Goal: Transaction & Acquisition: Book appointment/travel/reservation

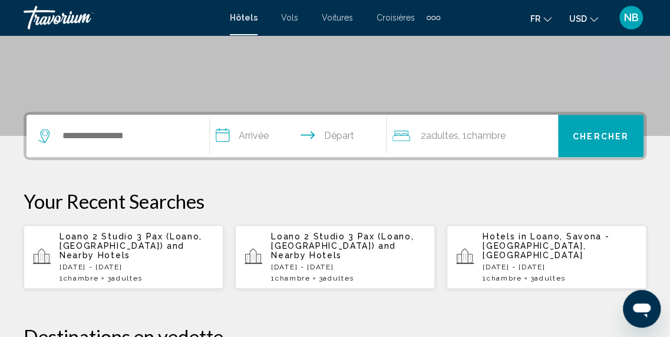
scroll to position [236, 0]
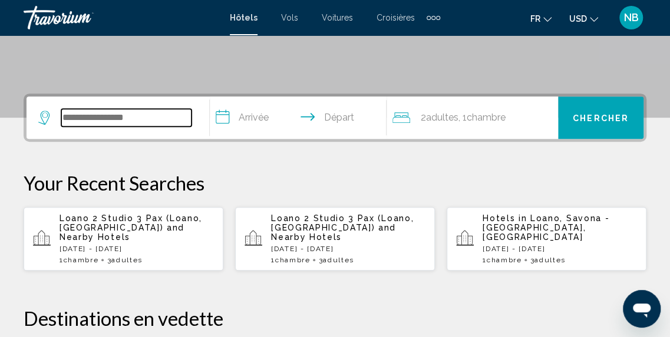
click at [92, 118] on input "Search widget" at bounding box center [126, 118] width 130 height 18
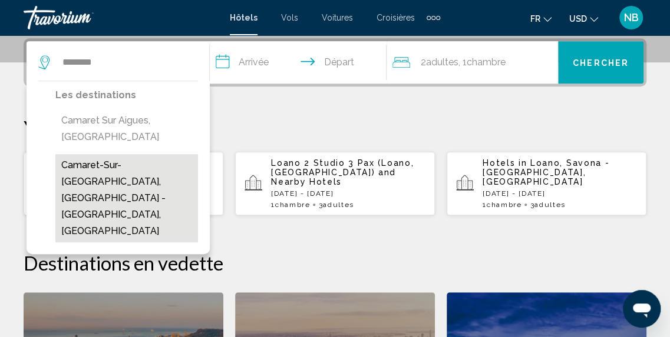
click at [158, 154] on button "Camaret-Sur-Mer, Brest - Northern Finistere, France" at bounding box center [126, 198] width 143 height 88
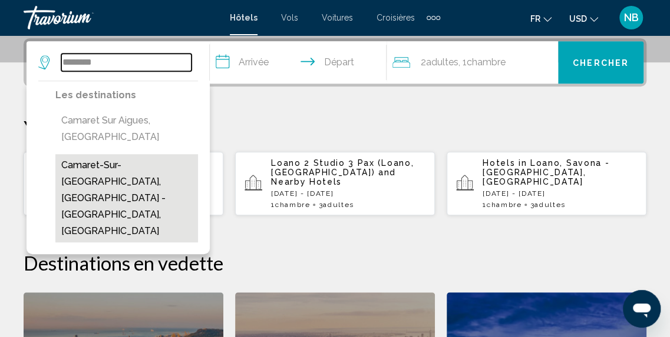
type input "**********"
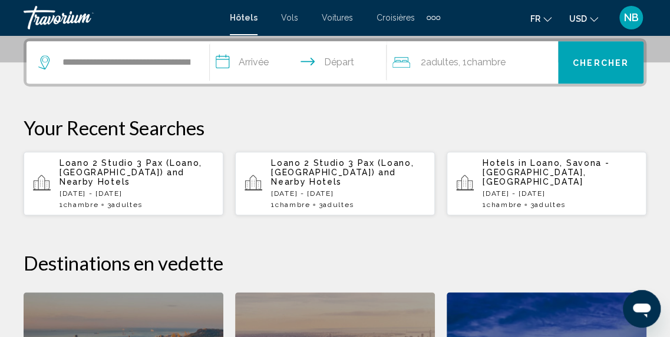
click at [226, 63] on input "**********" at bounding box center [301, 64] width 182 height 46
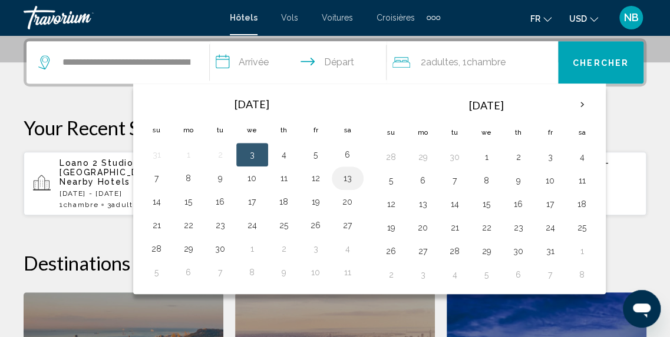
click at [341, 177] on button "13" at bounding box center [347, 178] width 19 height 16
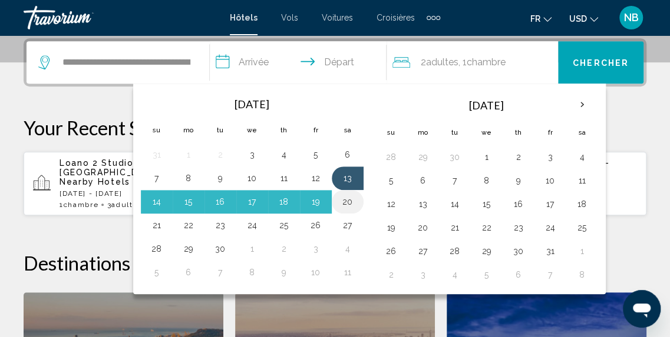
click at [344, 202] on button "20" at bounding box center [347, 202] width 19 height 16
type input "**********"
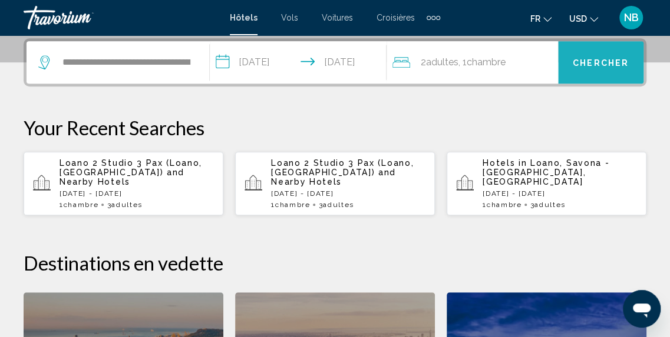
click at [592, 66] on span "Chercher" at bounding box center [600, 62] width 56 height 9
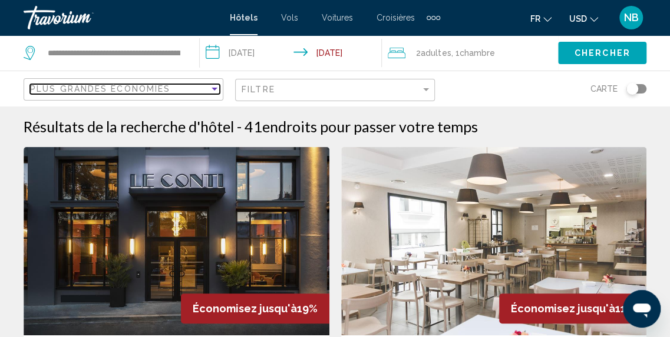
click at [210, 88] on div "Sort by" at bounding box center [214, 88] width 11 height 9
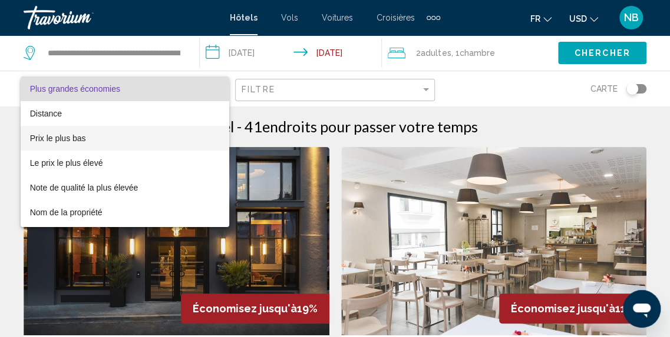
click at [84, 136] on span "Prix le plus bas" at bounding box center [58, 138] width 56 height 9
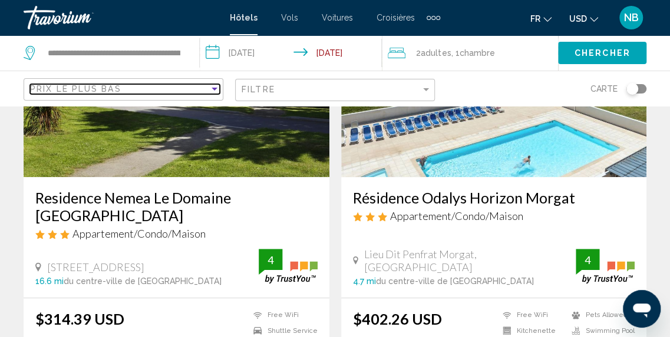
scroll to position [177, 0]
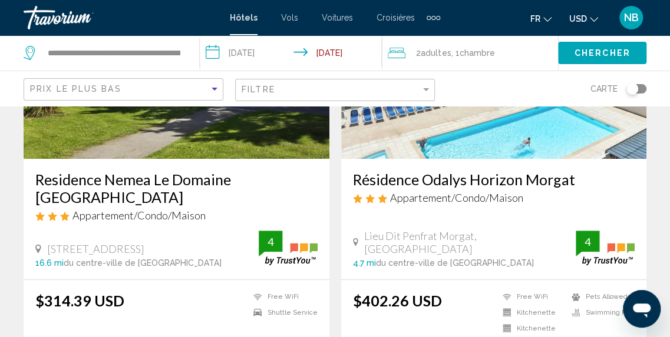
click at [594, 19] on icon "Change currency" at bounding box center [594, 19] width 8 height 8
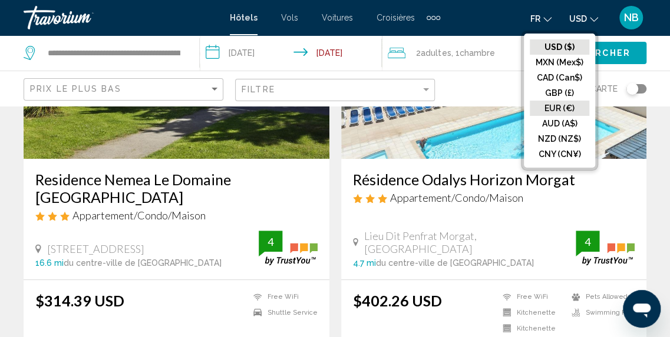
click at [559, 104] on button "EUR (€)" at bounding box center [558, 108] width 59 height 15
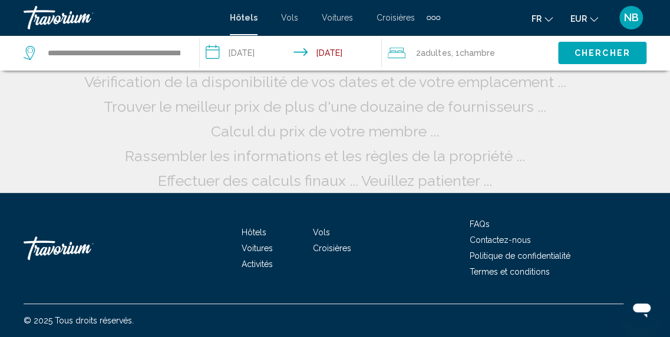
scroll to position [59, 0]
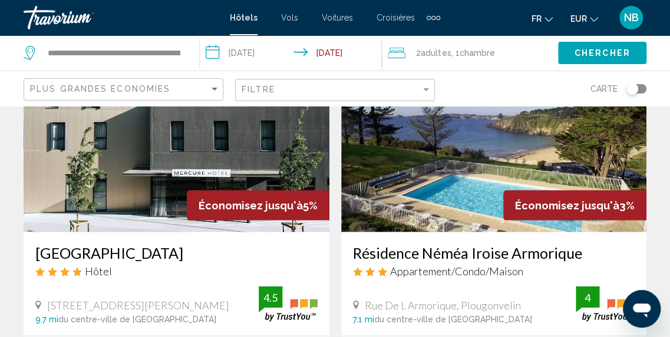
scroll to position [883, 0]
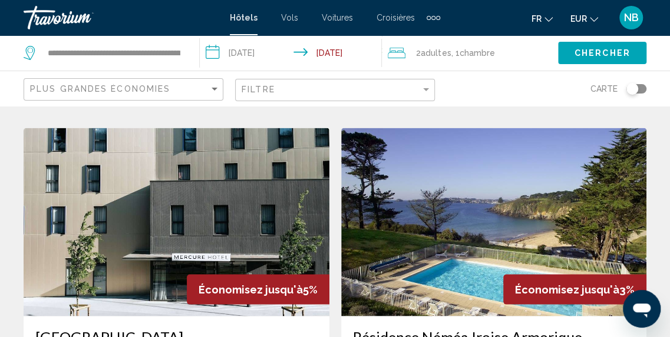
click at [446, 201] on img "Main content" at bounding box center [494, 222] width 306 height 188
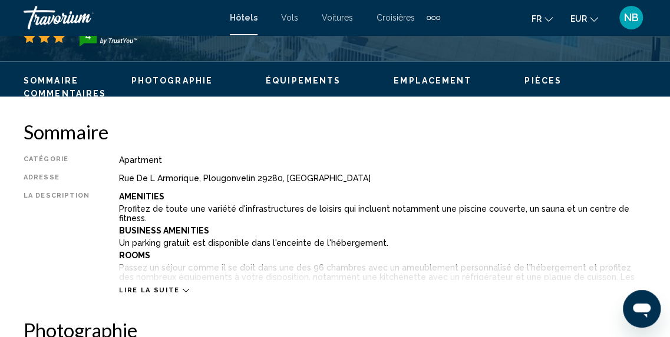
scroll to position [558, 0]
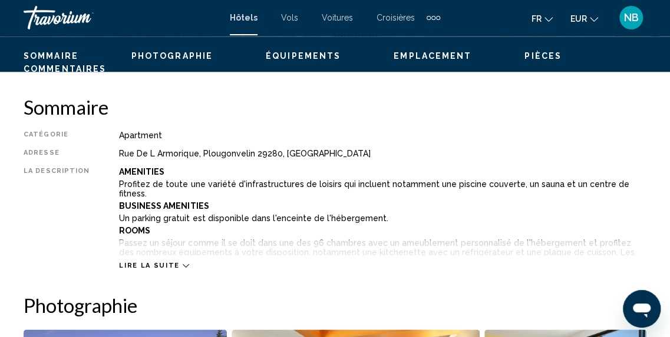
click at [183, 263] on icon "Main content" at bounding box center [186, 266] width 6 height 6
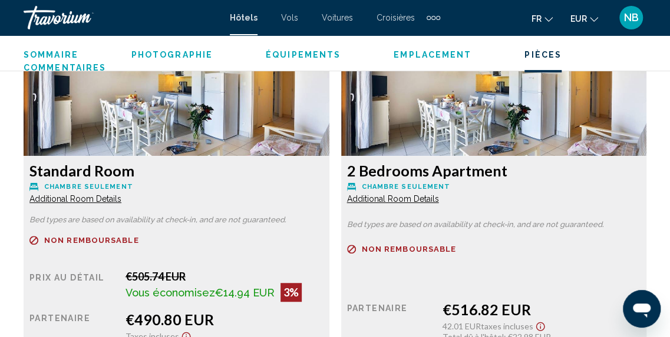
scroll to position [2148, 0]
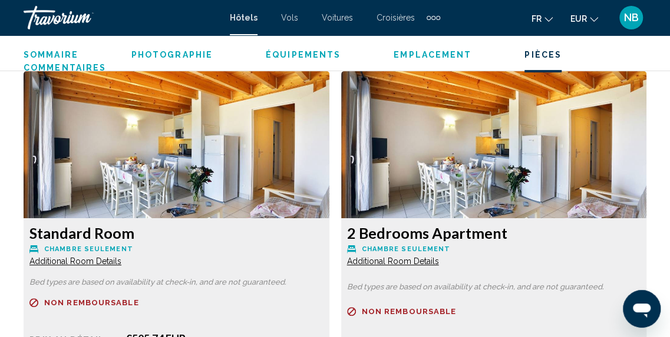
click at [323, 224] on h3 "2 Bedrooms Apartment" at bounding box center [176, 233] width 294 height 18
click at [329, 179] on img "Main content" at bounding box center [177, 144] width 306 height 147
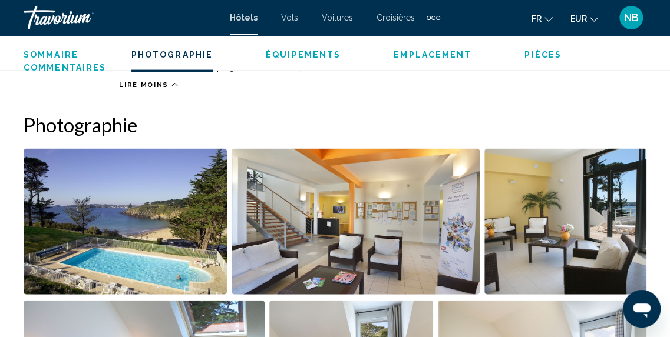
scroll to position [1079, 0]
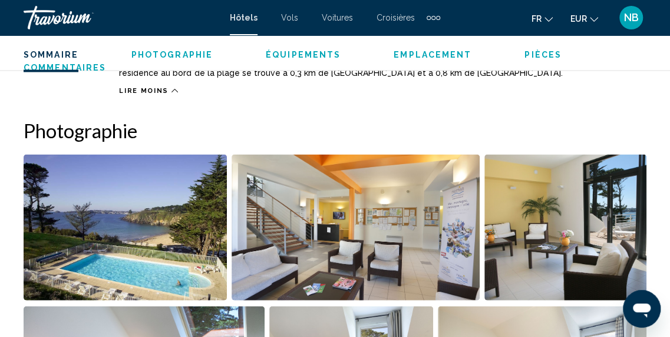
click at [183, 210] on img "Open full-screen image slider" at bounding box center [125, 228] width 203 height 146
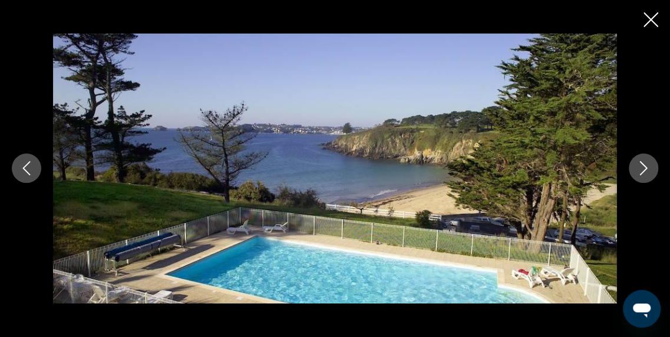
click at [646, 173] on icon "Next image" at bounding box center [643, 168] width 14 height 14
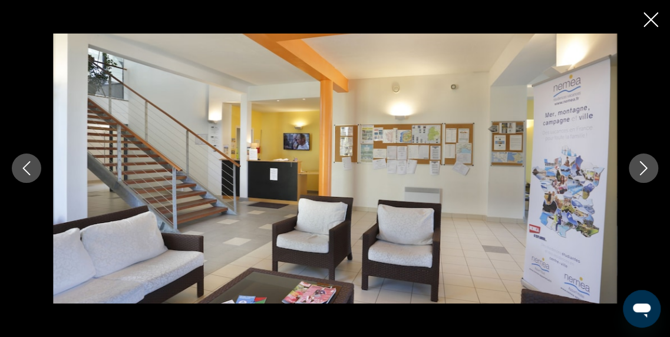
click at [646, 173] on icon "Next image" at bounding box center [643, 168] width 14 height 14
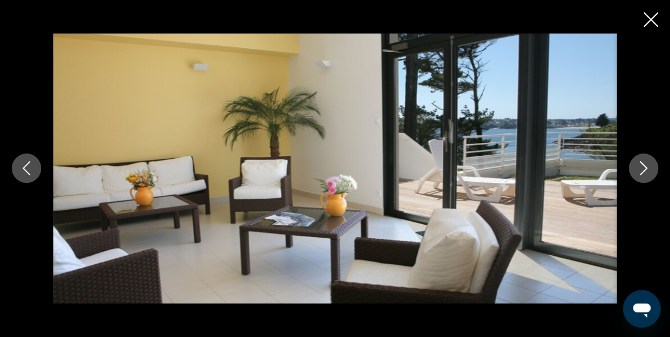
click at [645, 173] on icon "Next image" at bounding box center [643, 168] width 14 height 14
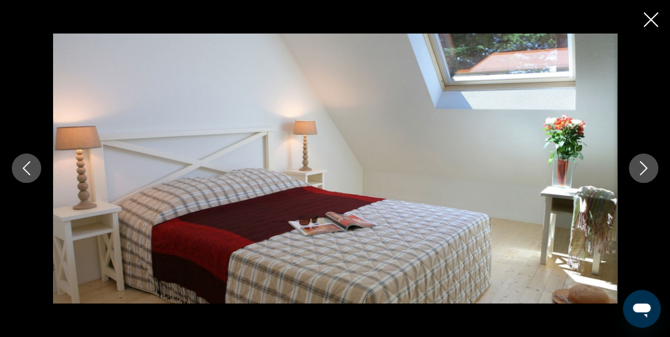
click at [645, 173] on icon "Next image" at bounding box center [643, 168] width 14 height 14
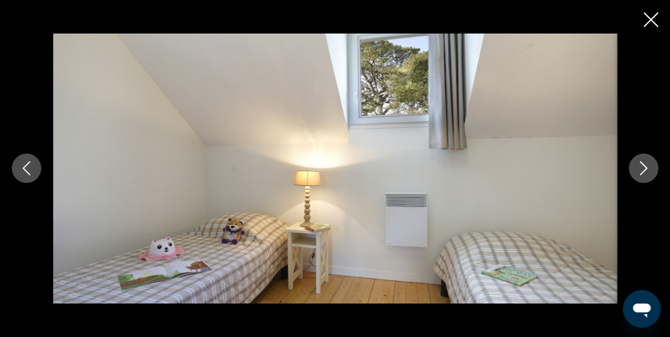
click at [645, 173] on icon "Next image" at bounding box center [643, 168] width 14 height 14
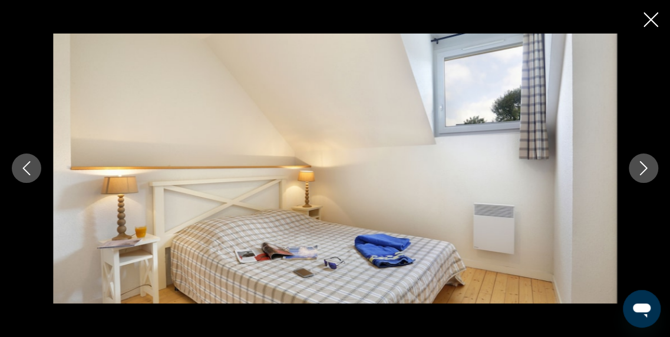
click at [645, 173] on icon "Next image" at bounding box center [643, 168] width 14 height 14
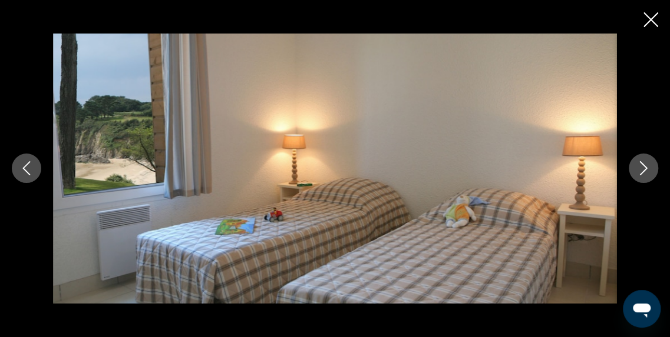
click at [637, 170] on icon "Next image" at bounding box center [643, 168] width 14 height 14
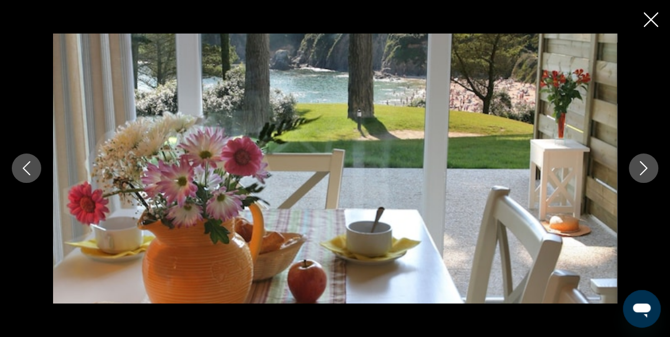
click at [640, 166] on icon "Next image" at bounding box center [643, 168] width 14 height 14
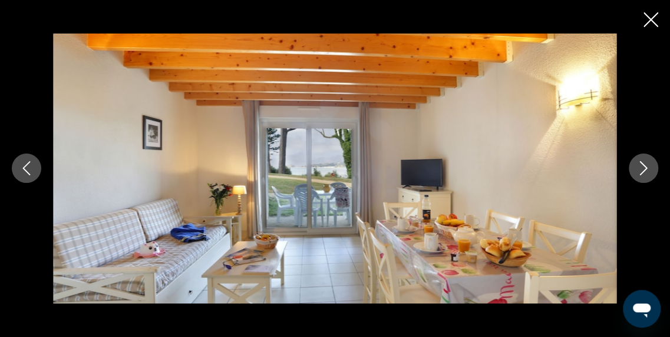
click at [641, 168] on icon "Next image" at bounding box center [643, 168] width 14 height 14
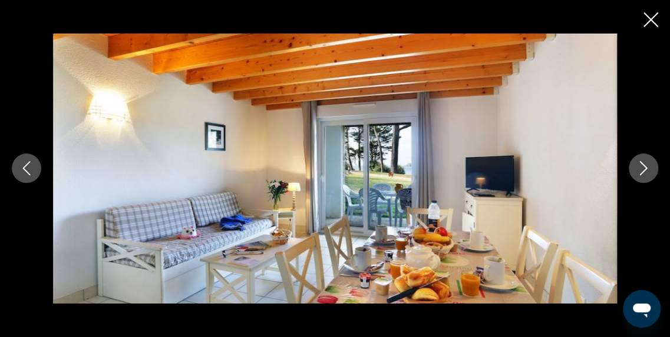
click at [641, 168] on icon "Next image" at bounding box center [643, 168] width 14 height 14
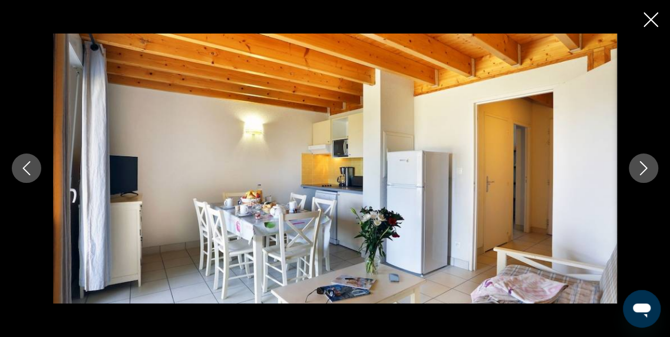
click at [641, 168] on icon "Next image" at bounding box center [643, 168] width 14 height 14
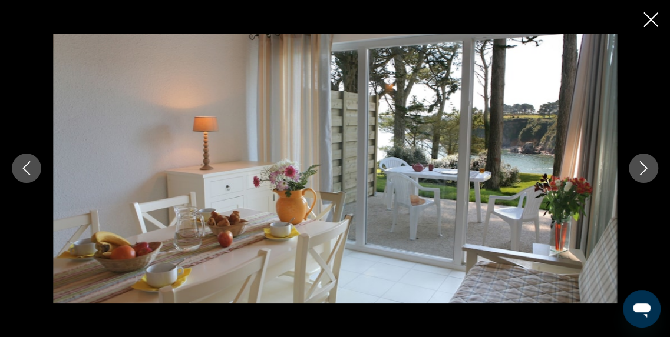
click at [642, 167] on icon "Next image" at bounding box center [643, 168] width 14 height 14
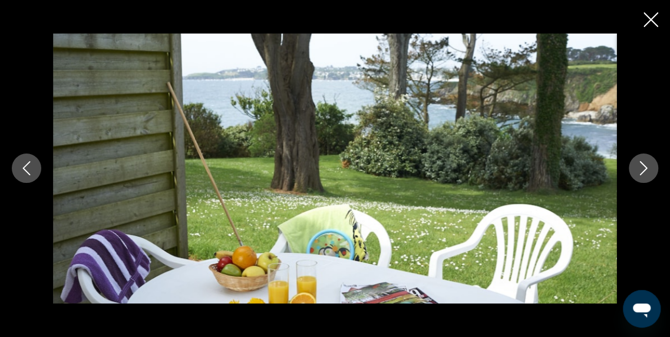
click at [643, 168] on icon "Next image" at bounding box center [643, 168] width 14 height 14
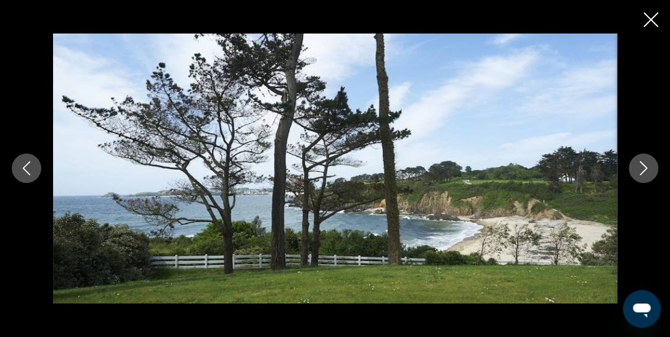
click at [643, 169] on icon "Next image" at bounding box center [643, 168] width 14 height 14
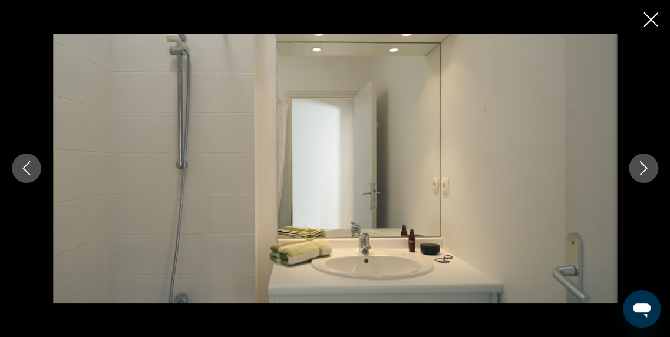
click at [643, 169] on icon "Next image" at bounding box center [643, 168] width 14 height 14
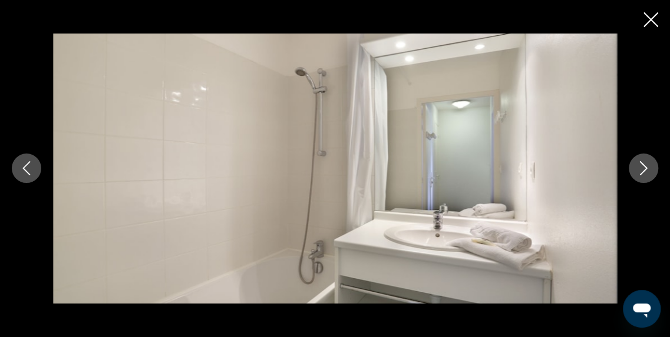
click at [644, 170] on icon "Next image" at bounding box center [643, 168] width 14 height 14
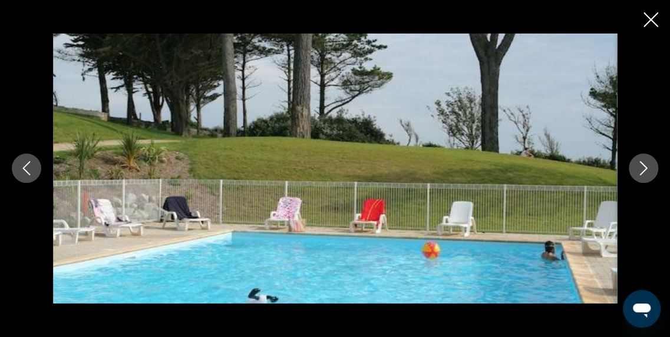
click at [644, 170] on icon "Next image" at bounding box center [644, 169] width 8 height 14
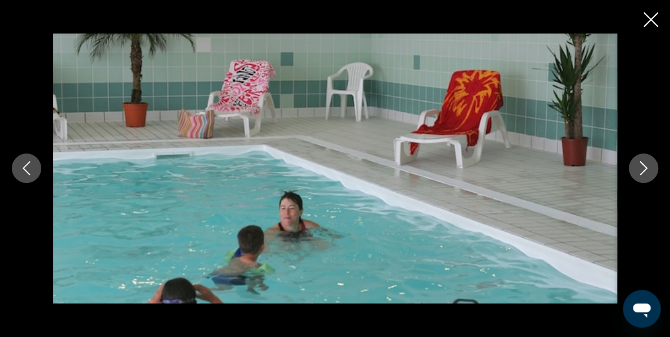
click at [645, 170] on icon "Next image" at bounding box center [644, 169] width 8 height 14
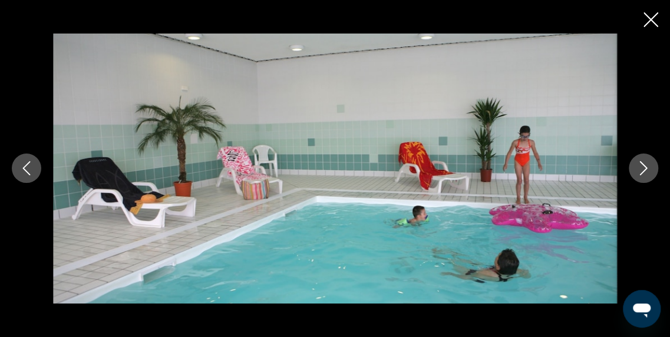
click at [646, 170] on icon "Next image" at bounding box center [643, 168] width 14 height 14
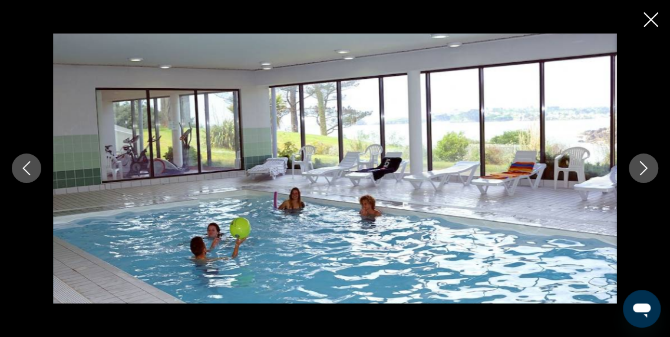
click at [647, 169] on icon "Next image" at bounding box center [643, 168] width 14 height 14
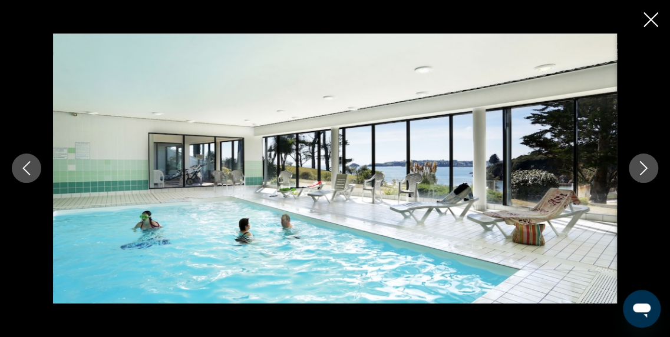
click at [647, 169] on icon "Next image" at bounding box center [643, 168] width 14 height 14
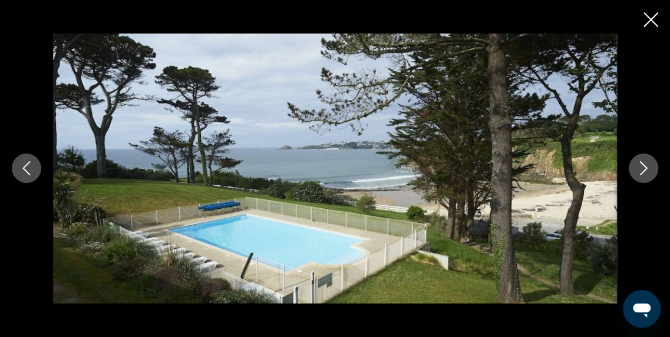
click at [647, 169] on icon "Next image" at bounding box center [643, 168] width 14 height 14
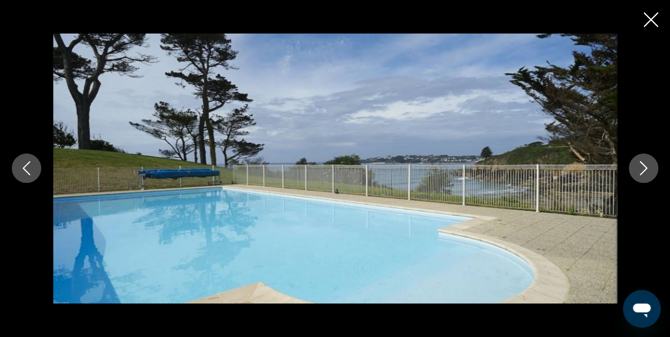
click at [647, 169] on icon "Next image" at bounding box center [643, 168] width 14 height 14
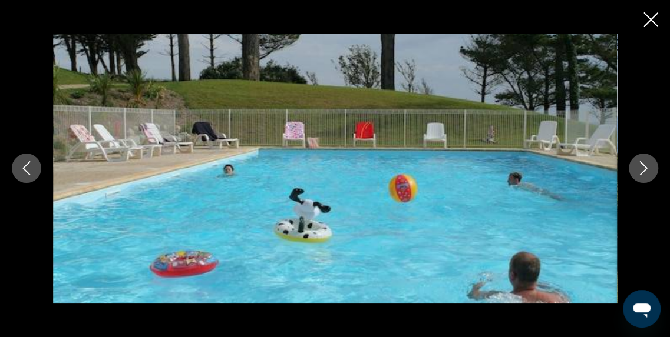
click at [643, 171] on icon "Next image" at bounding box center [644, 169] width 8 height 14
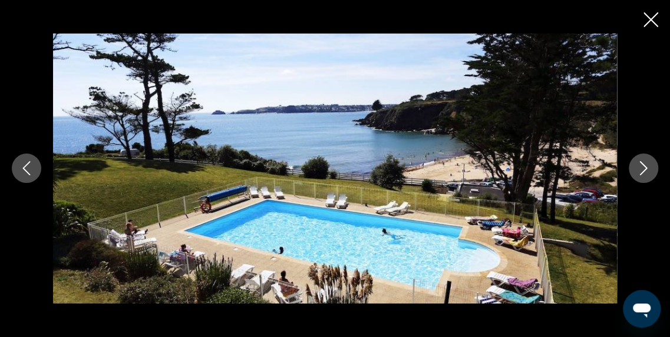
click at [643, 171] on icon "Next image" at bounding box center [644, 169] width 8 height 14
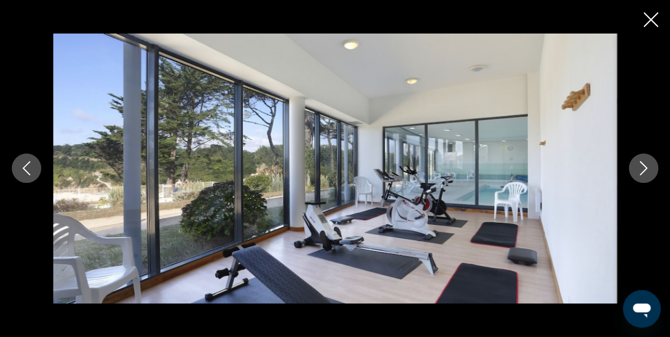
click at [645, 171] on icon "Next image" at bounding box center [643, 168] width 14 height 14
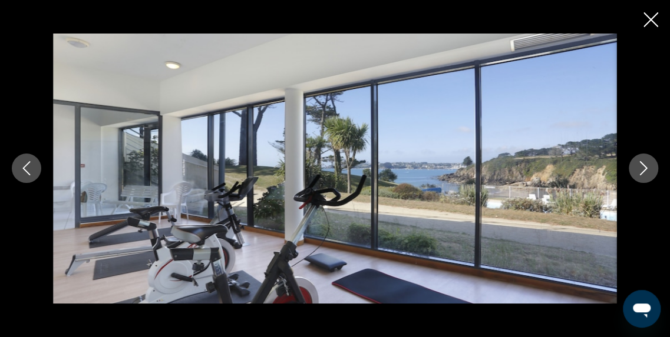
click at [645, 171] on icon "Next image" at bounding box center [643, 168] width 14 height 14
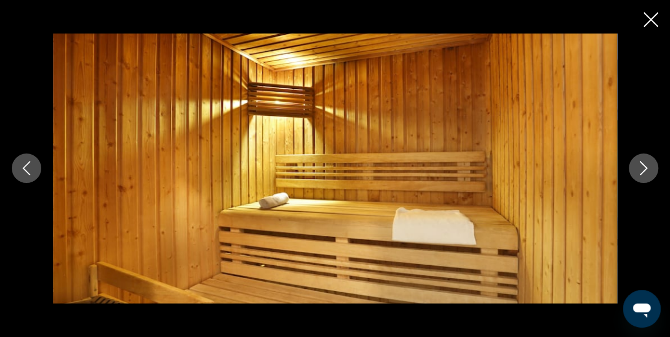
click at [643, 168] on icon "Next image" at bounding box center [643, 168] width 14 height 14
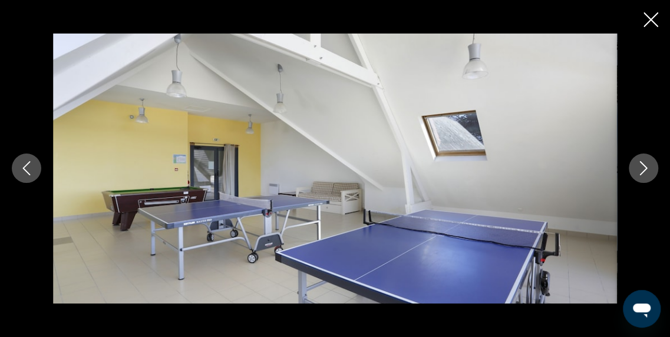
click at [642, 168] on icon "Next image" at bounding box center [643, 168] width 14 height 14
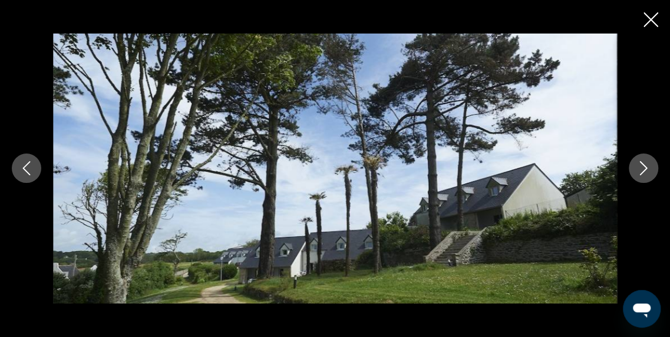
click at [642, 168] on icon "Next image" at bounding box center [643, 168] width 14 height 14
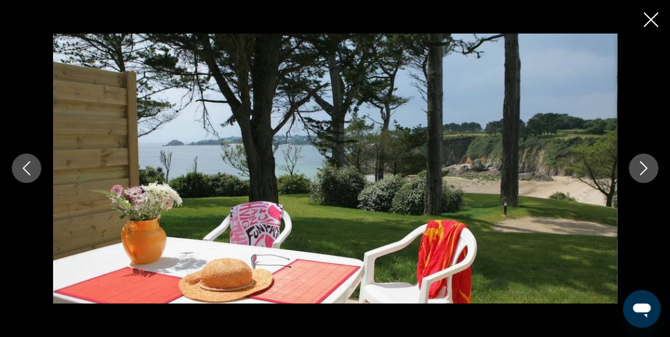
click at [642, 168] on icon "Next image" at bounding box center [643, 168] width 14 height 14
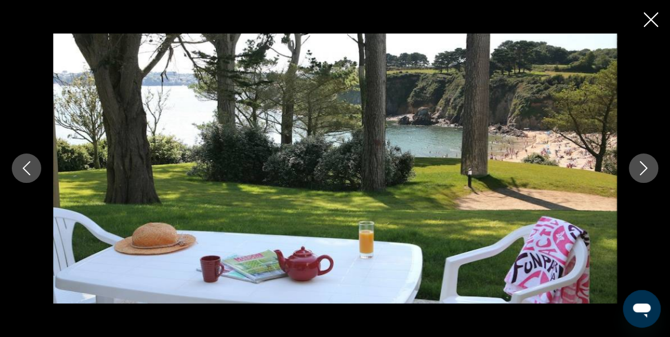
click at [642, 168] on icon "Next image" at bounding box center [643, 168] width 14 height 14
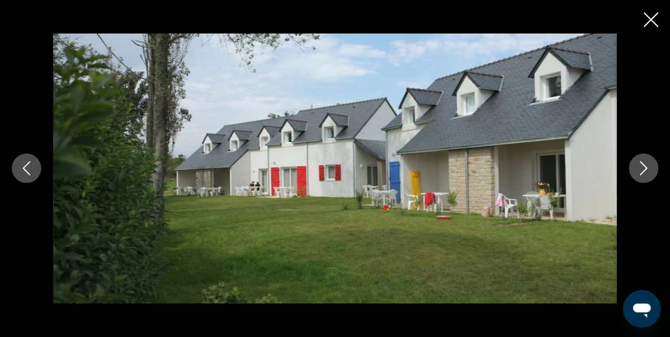
click at [642, 168] on icon "Next image" at bounding box center [643, 168] width 14 height 14
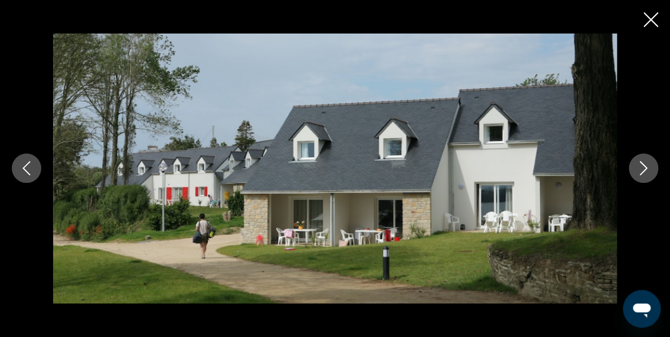
click at [642, 168] on icon "Next image" at bounding box center [643, 168] width 14 height 14
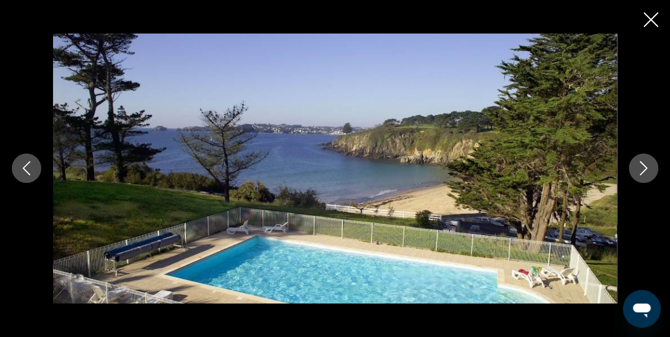
click at [650, 21] on icon "Close slideshow" at bounding box center [650, 19] width 15 height 15
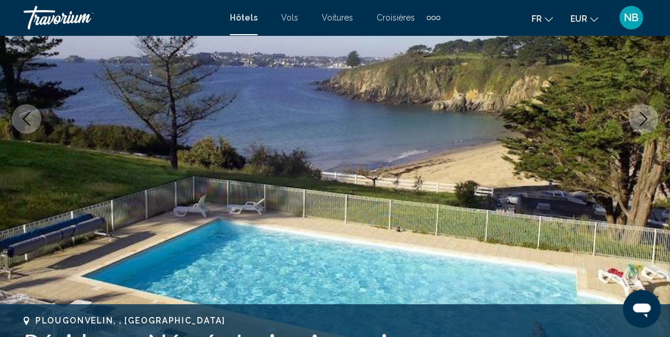
scroll to position [0, 0]
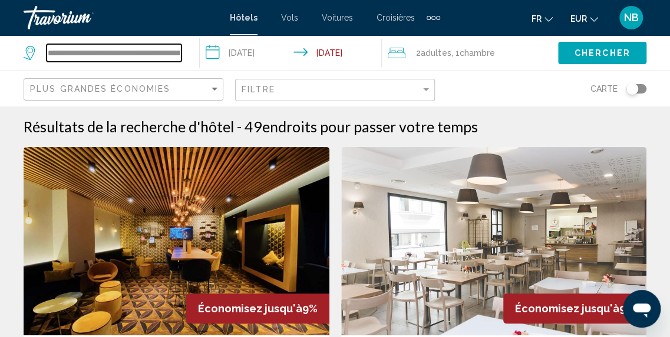
click at [110, 52] on input "**********" at bounding box center [114, 53] width 135 height 18
click at [177, 51] on input "**********" at bounding box center [114, 53] width 135 height 18
click at [175, 51] on input "**********" at bounding box center [114, 53] width 135 height 18
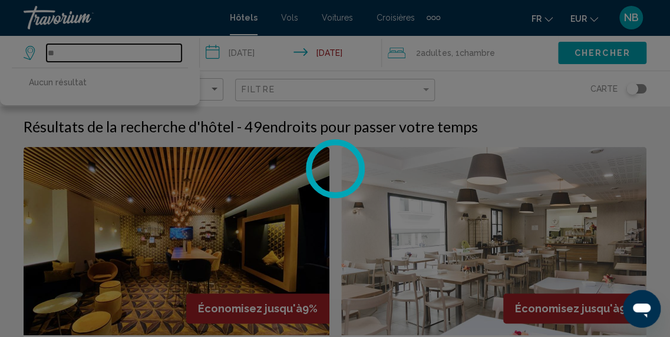
type input "*"
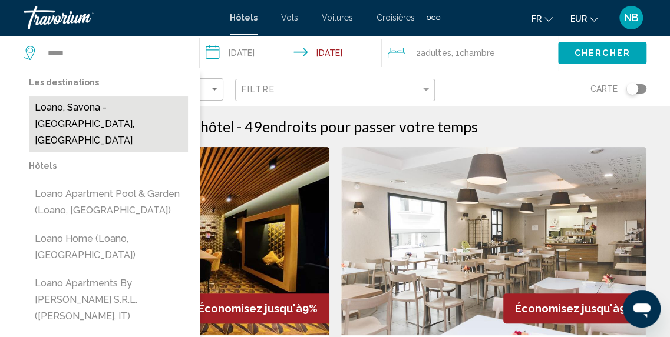
click at [99, 117] on button "Loano, Savona - [GEOGRAPHIC_DATA], [GEOGRAPHIC_DATA]" at bounding box center [108, 124] width 159 height 55
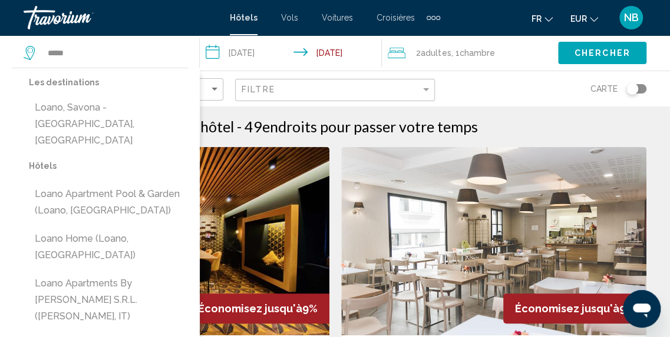
type input "**********"
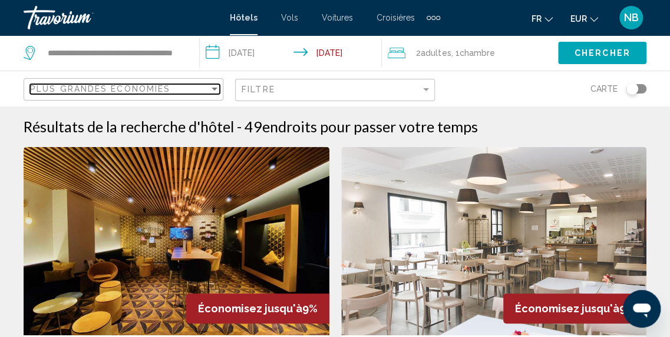
click at [216, 86] on div "Sort by" at bounding box center [214, 88] width 11 height 9
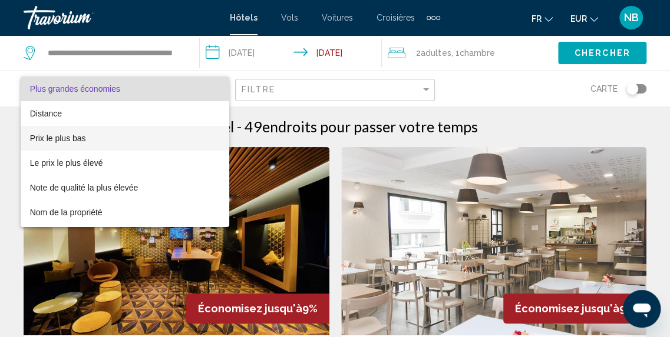
click at [91, 132] on span "Prix le plus bas" at bounding box center [125, 138] width 190 height 25
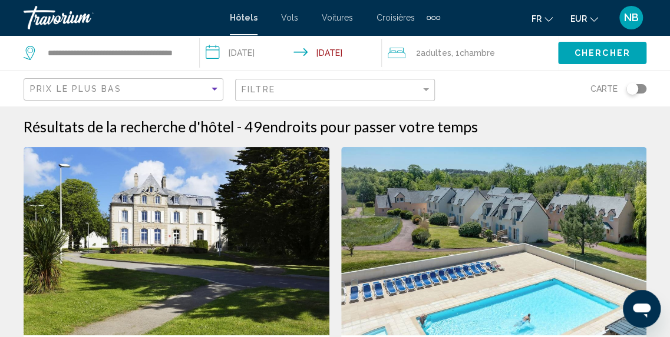
click at [587, 49] on span "Chercher" at bounding box center [602, 53] width 56 height 9
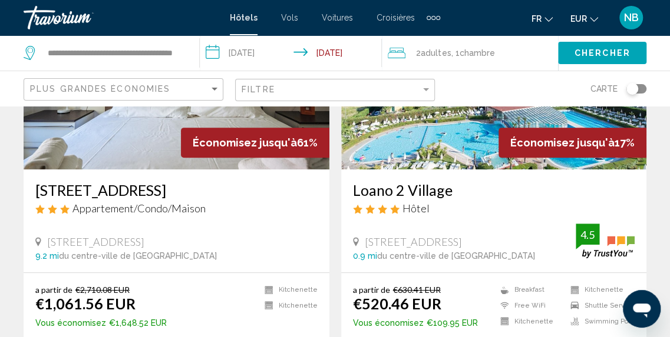
scroll to position [177, 0]
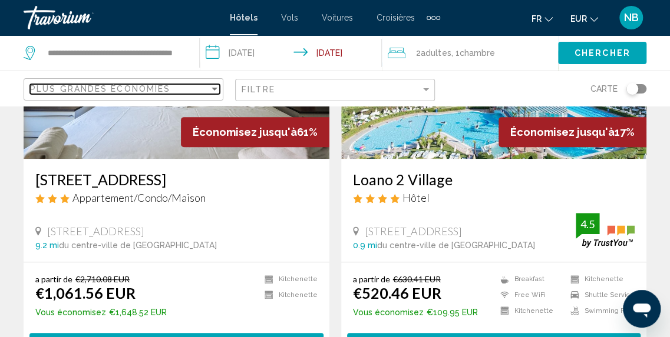
click at [212, 92] on div "Sort by" at bounding box center [214, 88] width 11 height 9
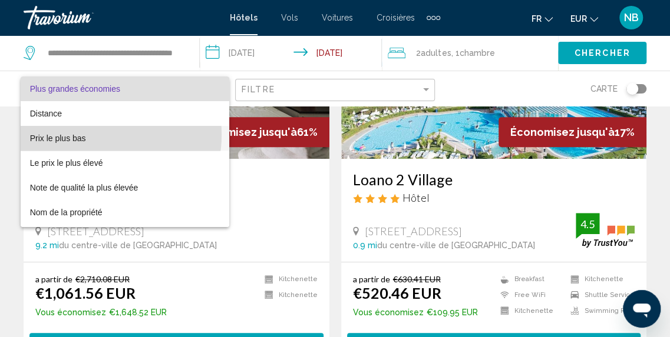
click at [91, 135] on span "Prix le plus bas" at bounding box center [125, 138] width 190 height 25
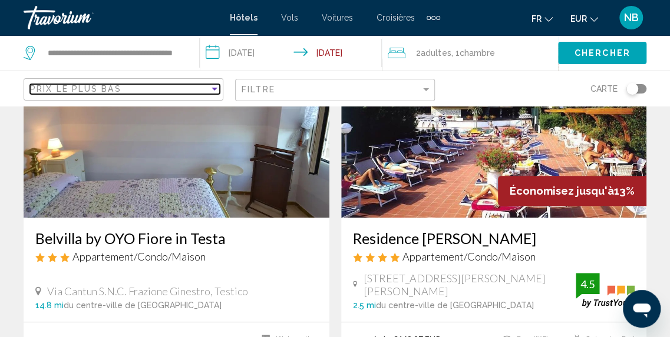
scroll to position [59, 0]
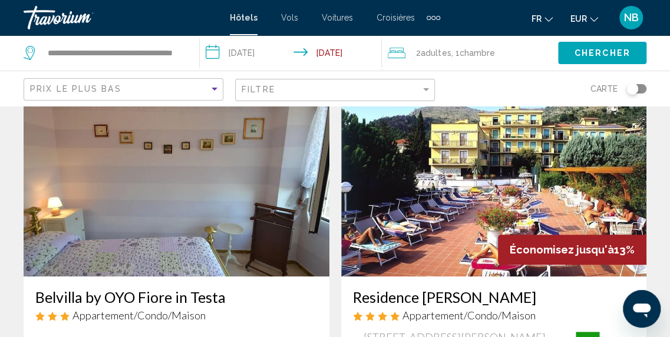
click at [192, 184] on img "Main content" at bounding box center [177, 182] width 306 height 188
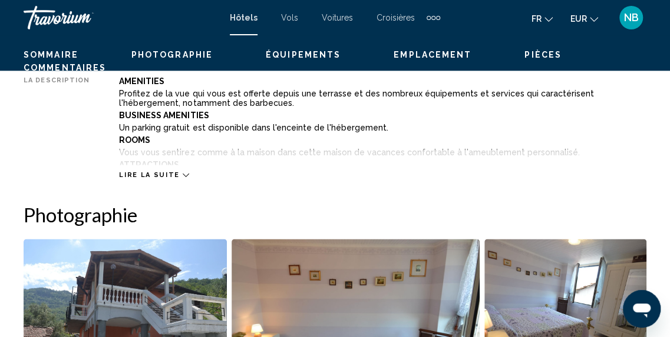
scroll to position [558, 0]
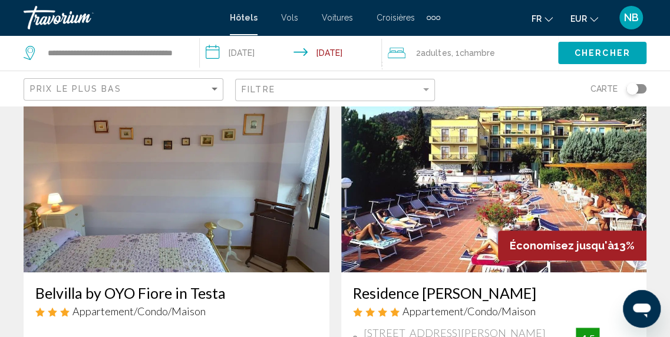
scroll to position [59, 0]
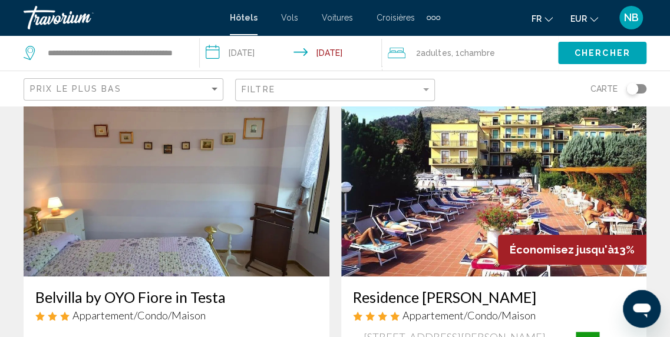
click at [482, 177] on img "Main content" at bounding box center [494, 182] width 306 height 188
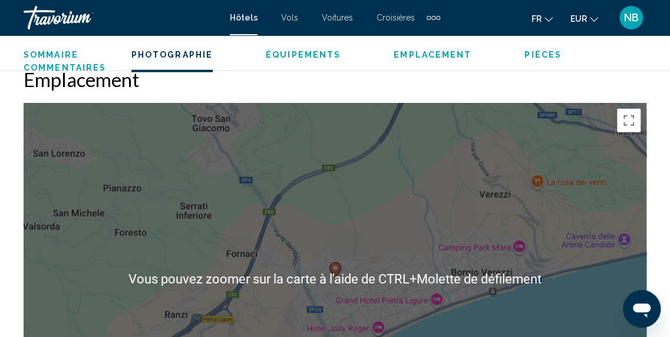
scroll to position [1088, 0]
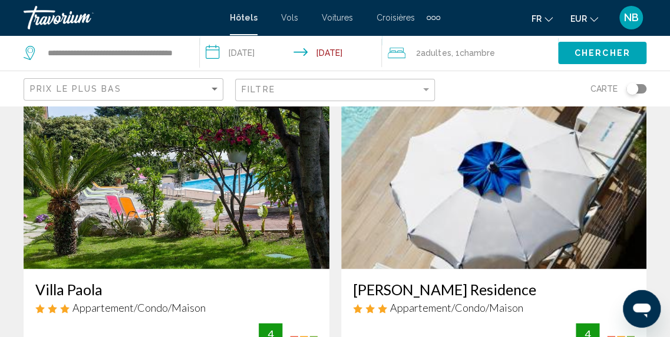
scroll to position [471, 0]
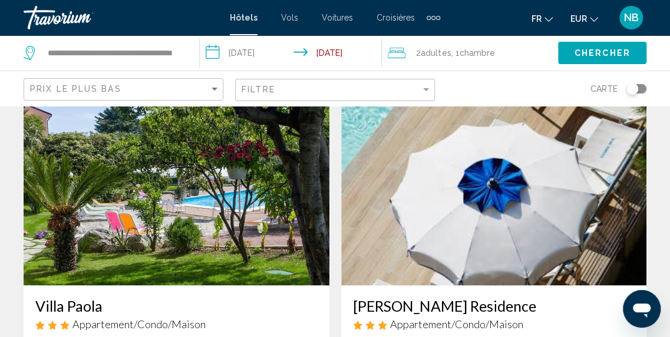
click at [229, 187] on img "Main content" at bounding box center [177, 191] width 306 height 188
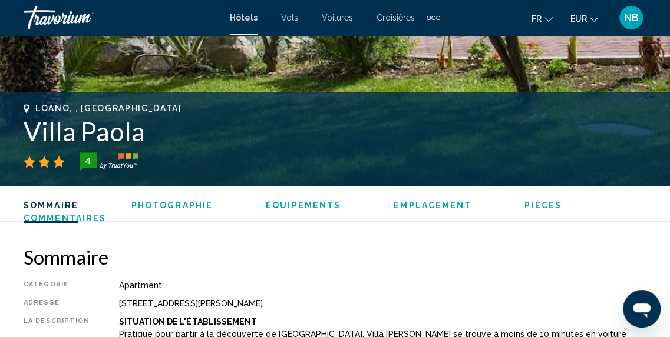
scroll to position [205, 0]
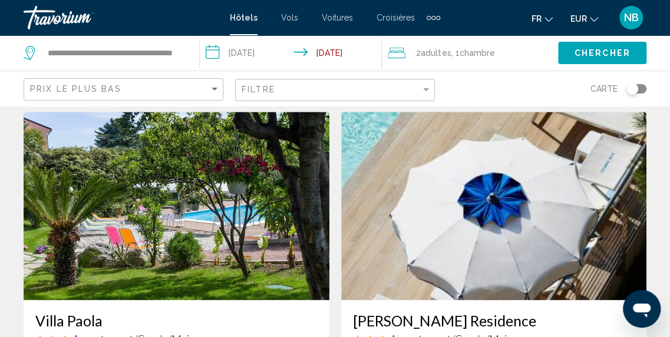
scroll to position [471, 0]
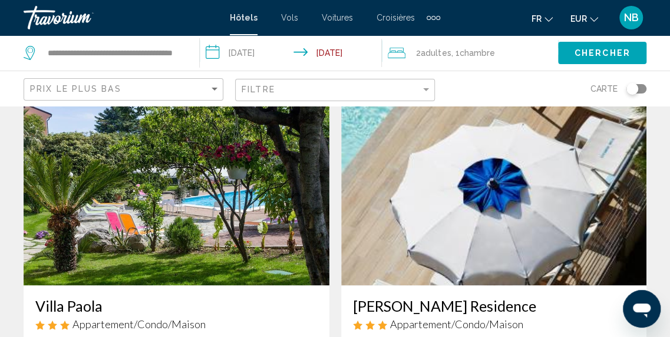
click at [207, 200] on img "Main content" at bounding box center [177, 191] width 306 height 188
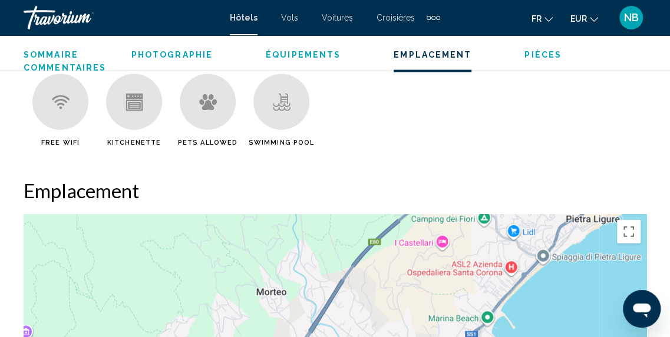
scroll to position [1088, 0]
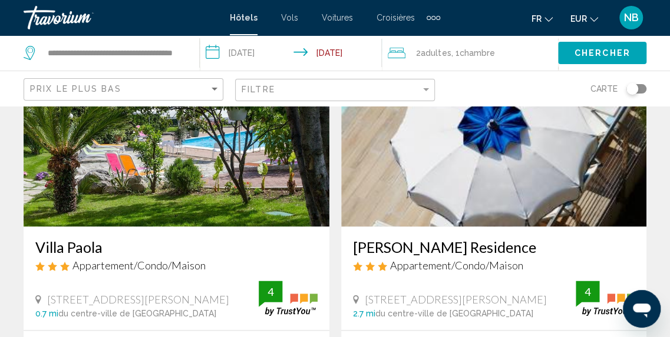
scroll to position [471, 0]
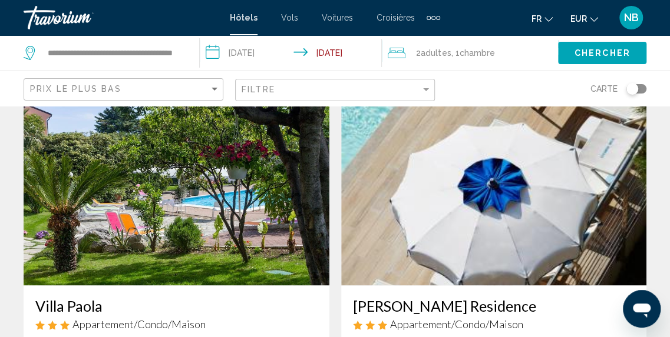
click at [412, 173] on img "Main content" at bounding box center [494, 191] width 306 height 188
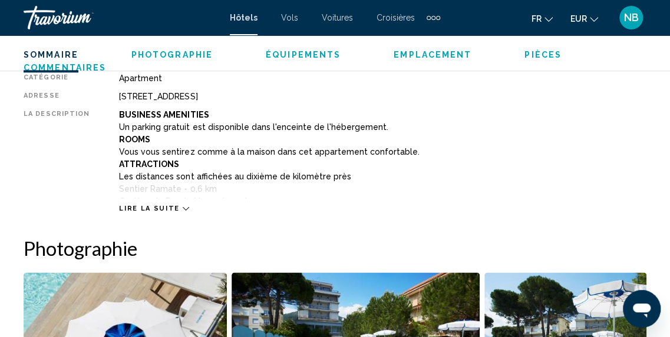
scroll to position [617, 0]
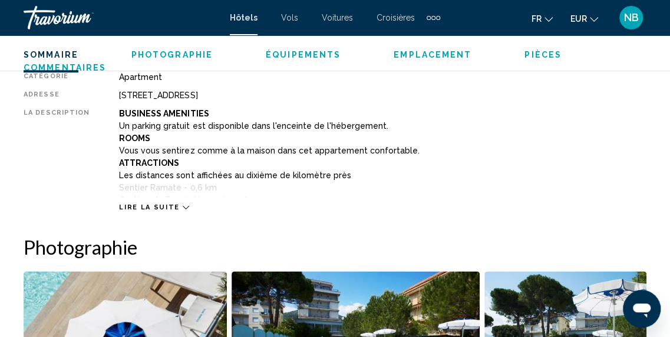
click at [169, 206] on span "Lire la suite" at bounding box center [149, 208] width 60 height 8
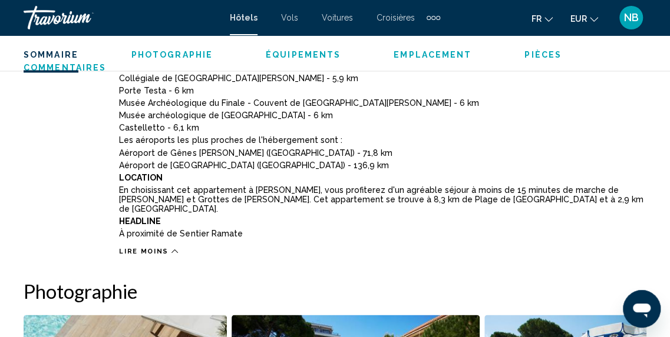
scroll to position [676, 0]
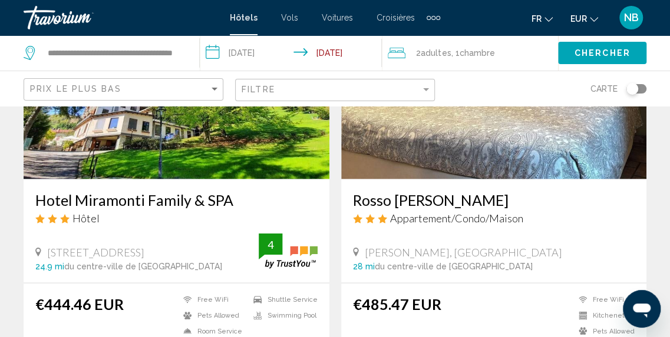
scroll to position [942, 0]
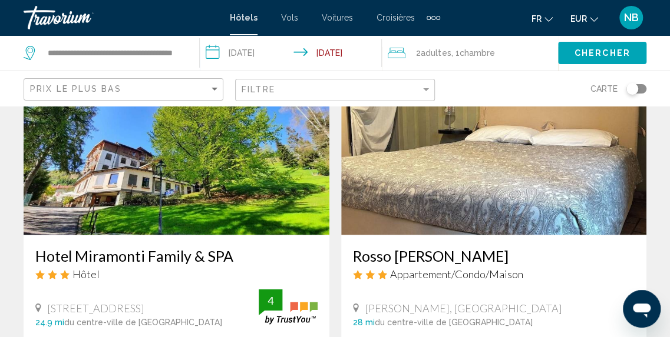
click at [180, 181] on img "Main content" at bounding box center [177, 141] width 306 height 188
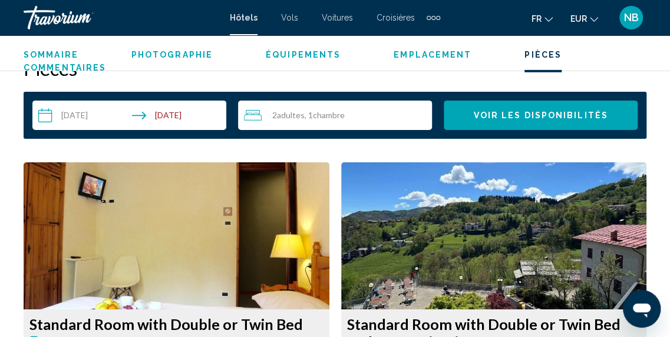
scroll to position [1736, 0]
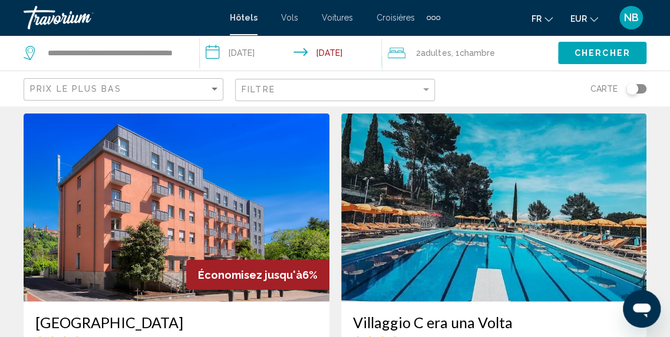
scroll to position [1355, 0]
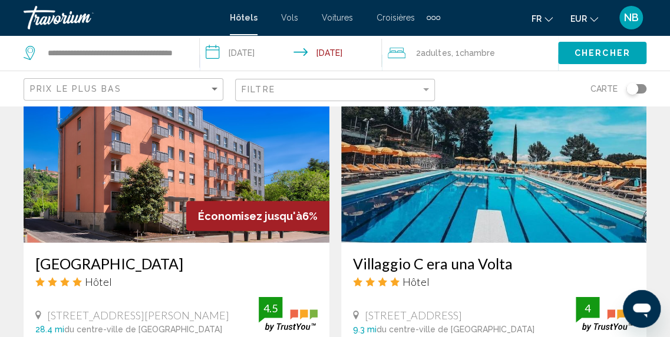
click at [178, 178] on img "Main content" at bounding box center [177, 149] width 306 height 188
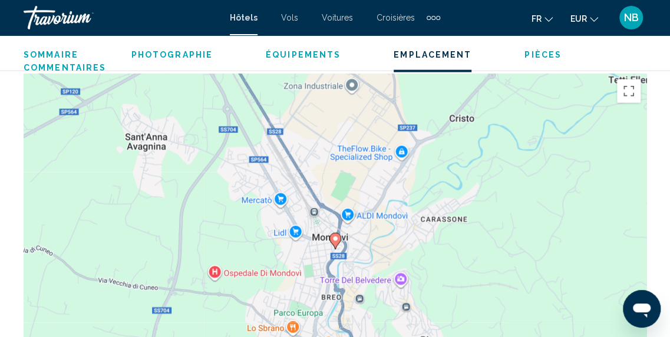
scroll to position [1265, 0]
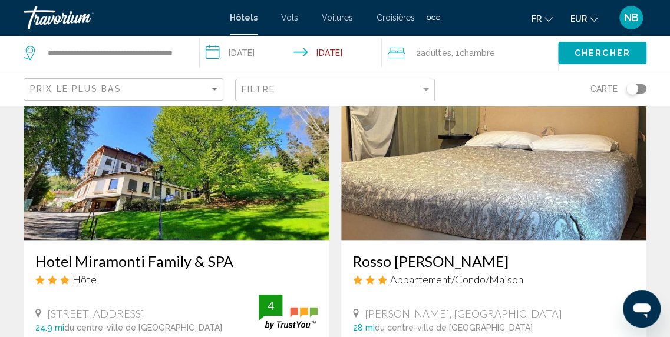
scroll to position [942, 0]
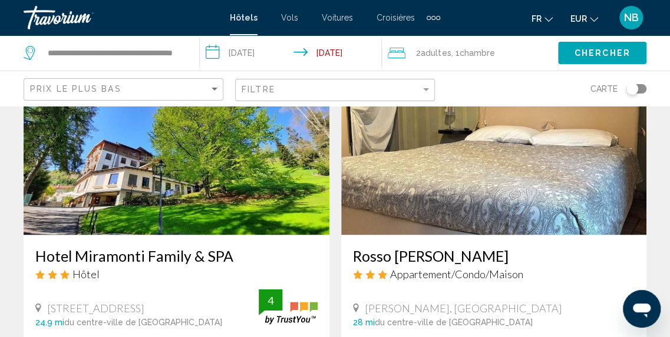
click at [473, 157] on img "Main content" at bounding box center [494, 141] width 306 height 188
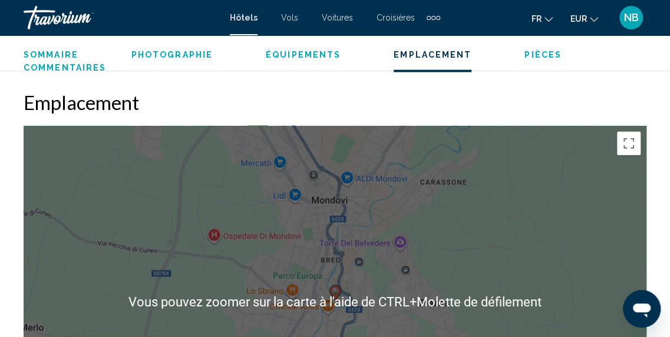
scroll to position [1383, 0]
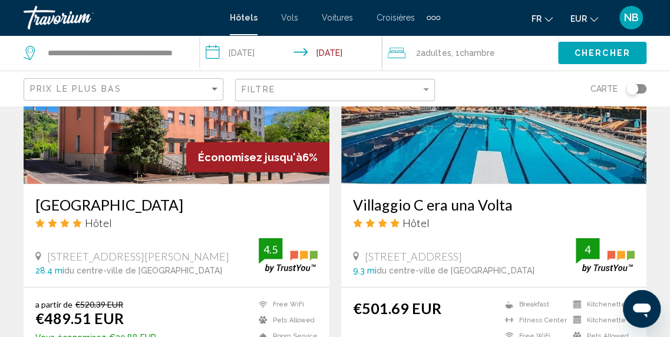
scroll to position [1355, 0]
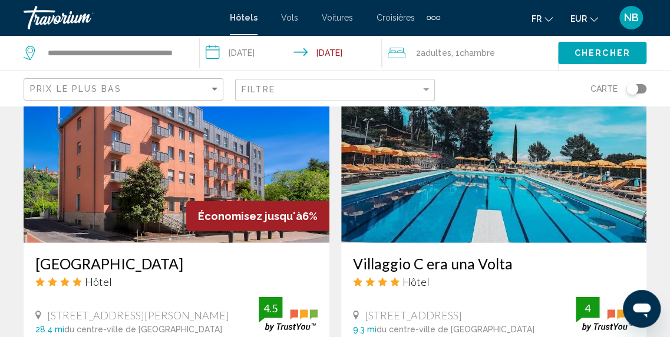
click at [455, 184] on img "Main content" at bounding box center [494, 149] width 306 height 188
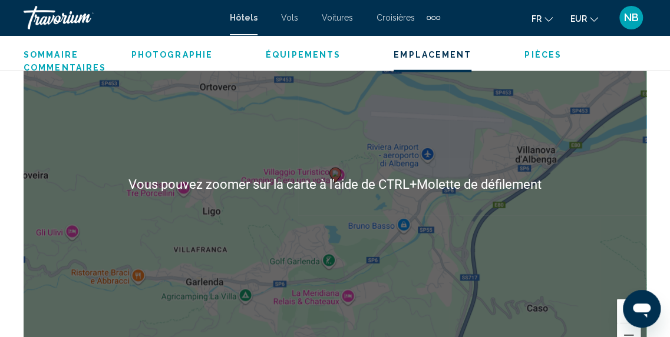
scroll to position [1324, 0]
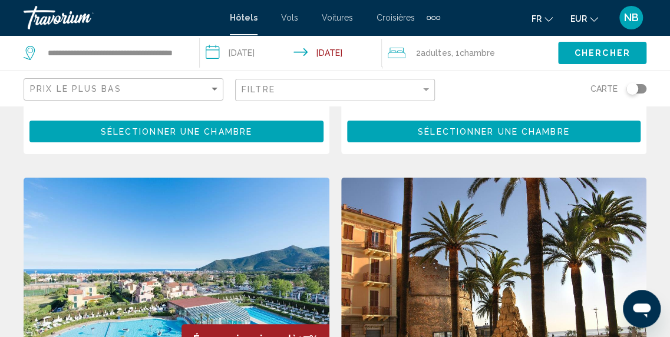
scroll to position [2037, 0]
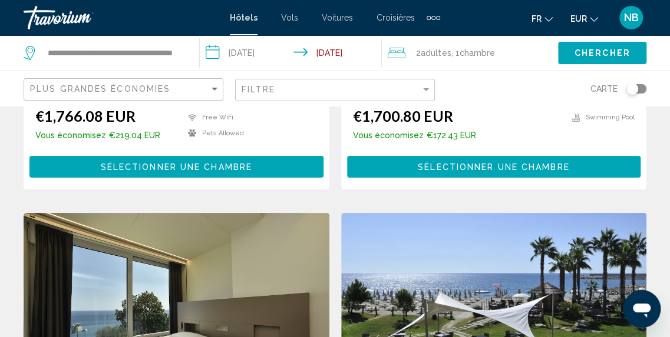
scroll to position [2037, 0]
